Goal: Transaction & Acquisition: Purchase product/service

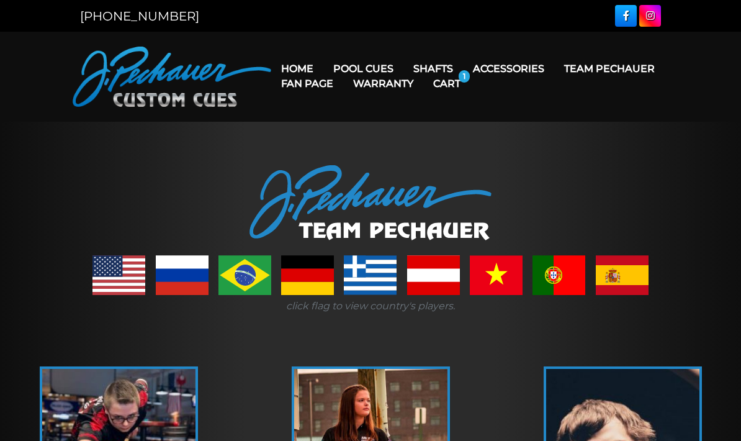
click at [471, 77] on link "Cart" at bounding box center [447, 84] width 47 height 32
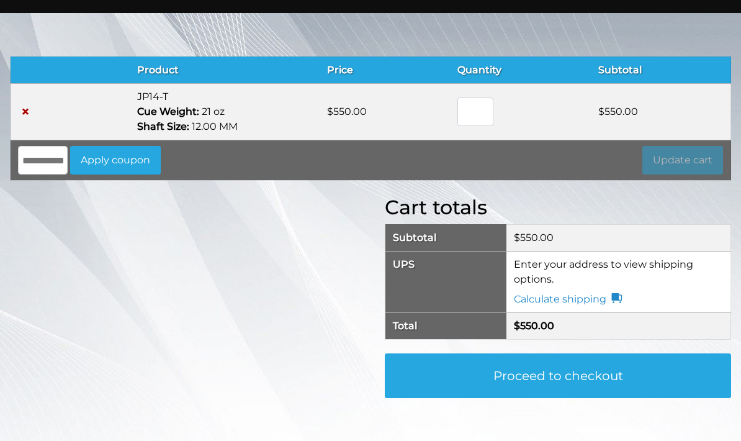
scroll to position [107, 0]
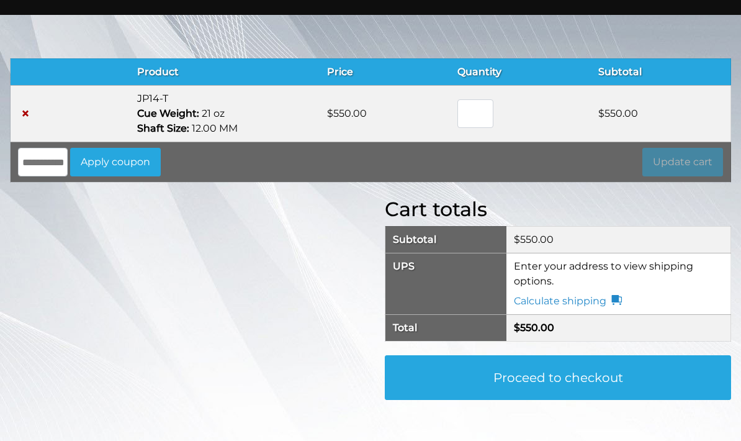
click at [156, 116] on dt "Cue Weight:" at bounding box center [168, 113] width 62 height 15
click at [32, 102] on td "×" at bounding box center [47, 113] width 72 height 57
click at [25, 106] on link "×" at bounding box center [25, 113] width 15 height 15
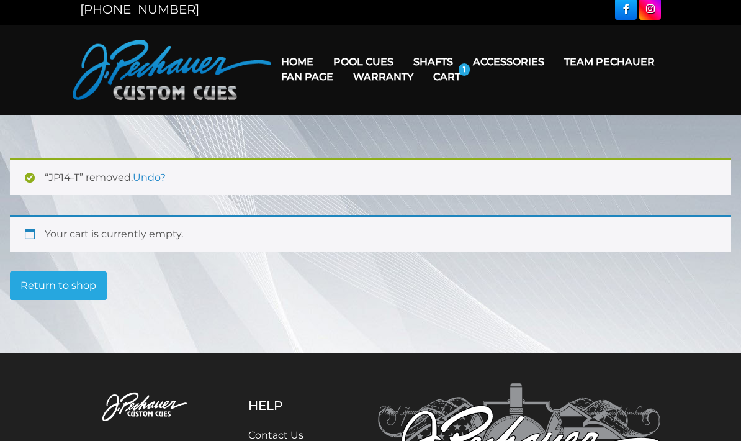
scroll to position [0, 0]
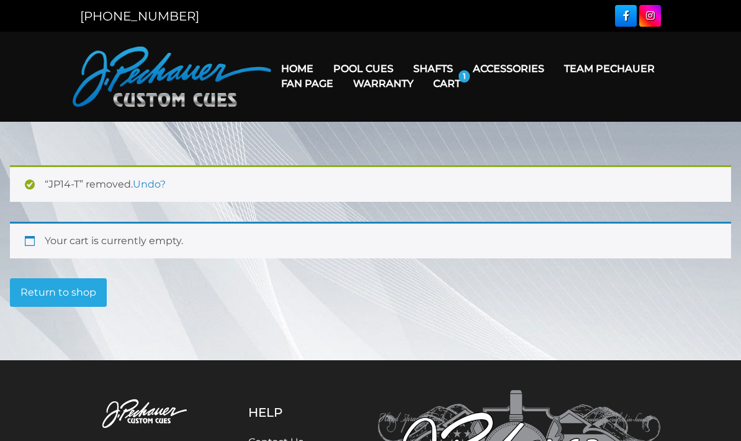
click at [350, 112] on link "JP Series (T) – NEW" at bounding box center [401, 103] width 153 height 17
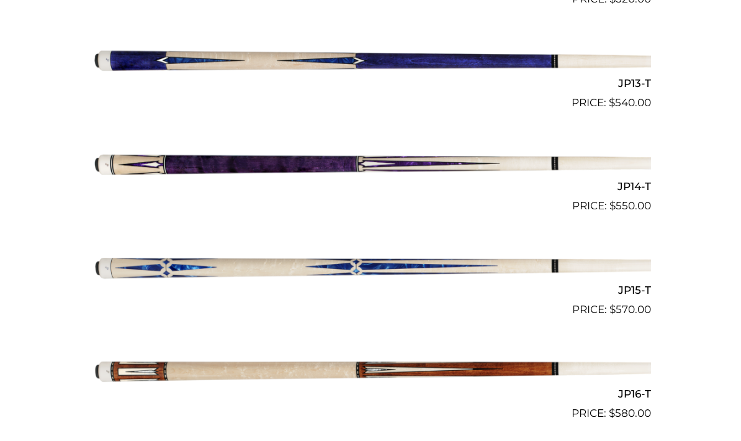
scroll to position [1633, 0]
click at [130, 168] on img at bounding box center [370, 163] width 561 height 93
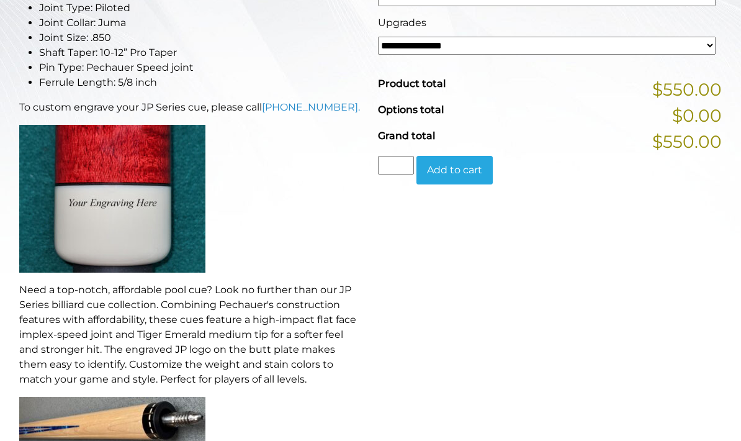
scroll to position [382, 0]
